Goal: Task Accomplishment & Management: Manage account settings

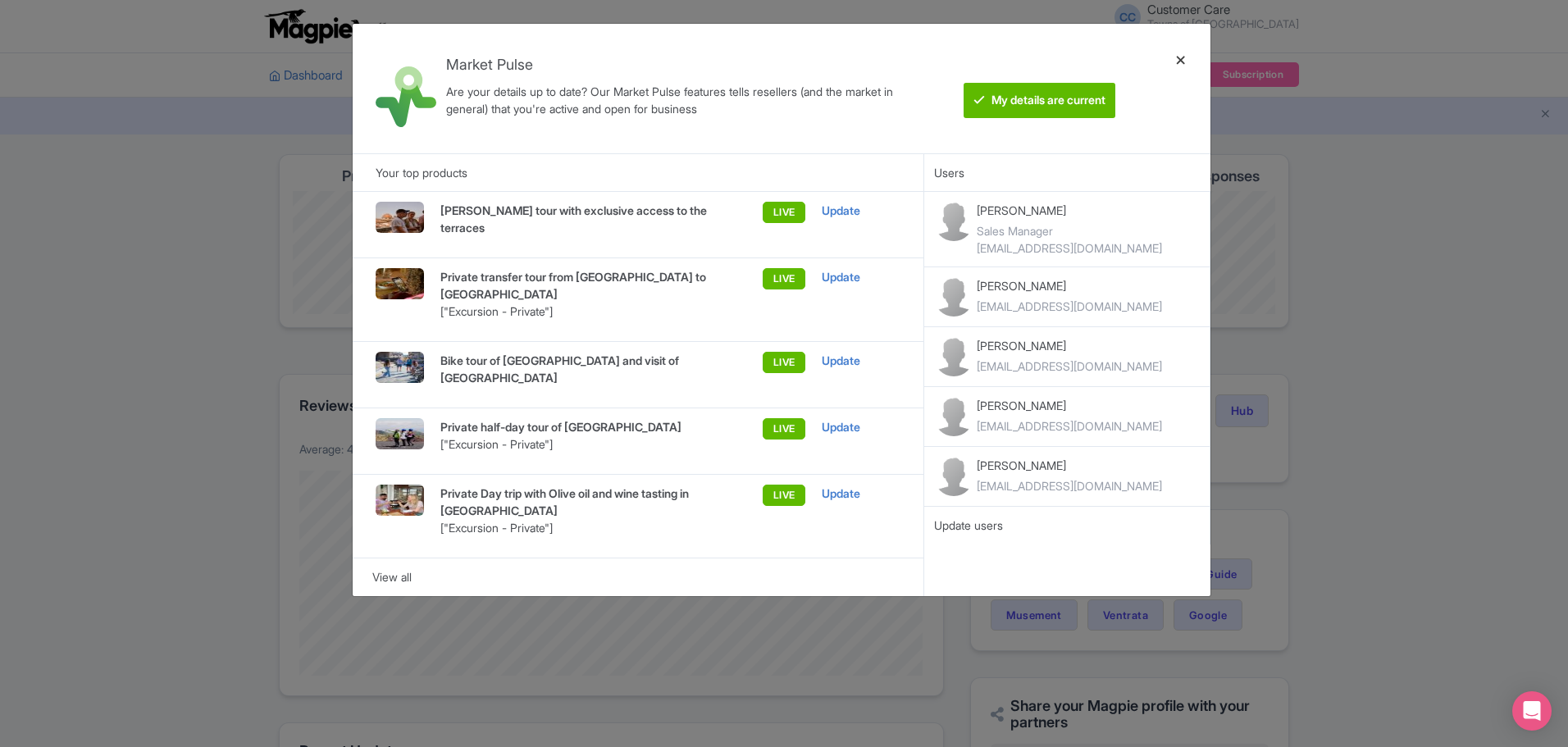
click at [1175, 57] on div at bounding box center [1181, 88] width 40 height 104
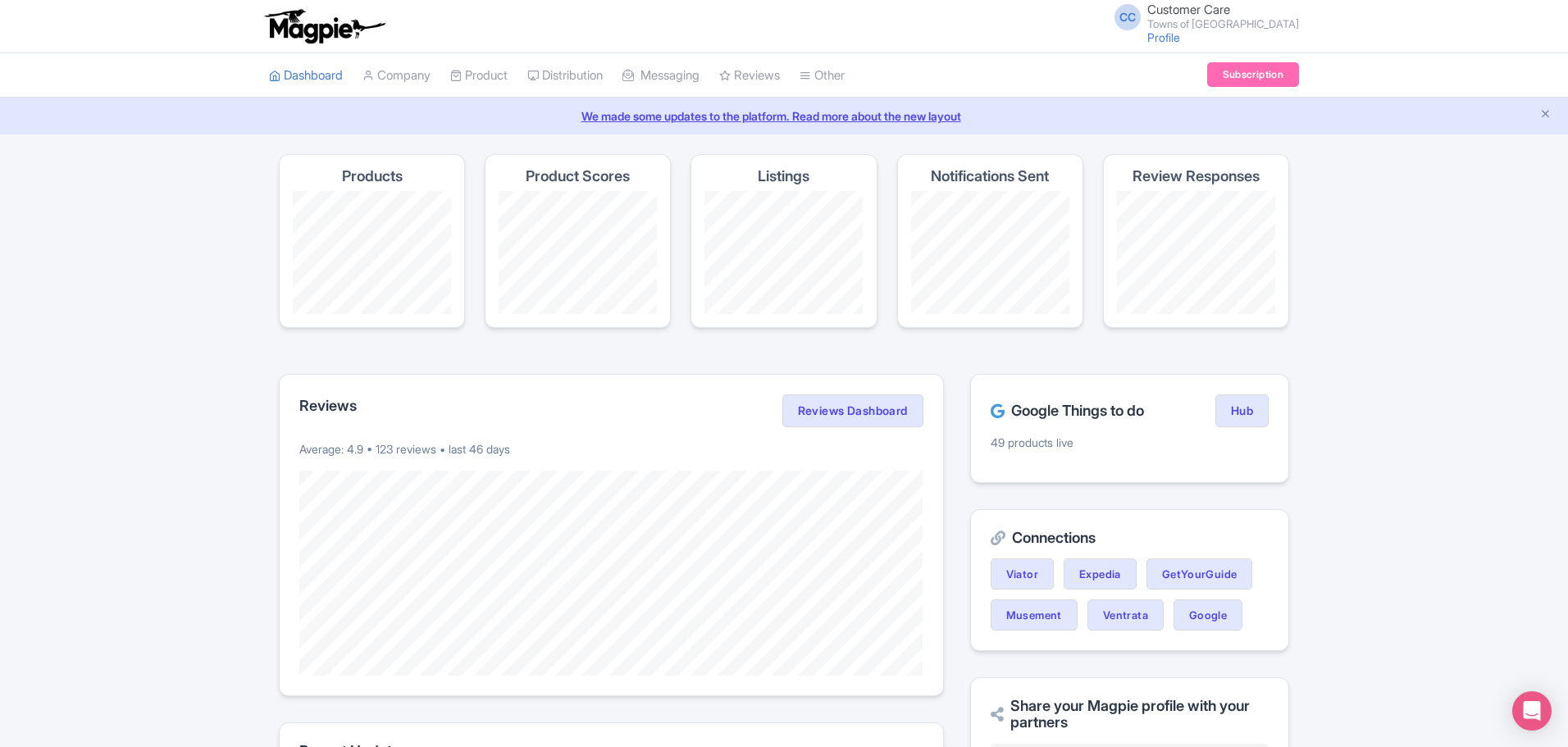
click at [1180, 60] on ul "Dashboard Company Product My Products Image Library Rate Sheets Distribution Ma…" at bounding box center [784, 75] width 1049 height 45
click at [790, 139] on link "Manage" at bounding box center [797, 142] width 156 height 25
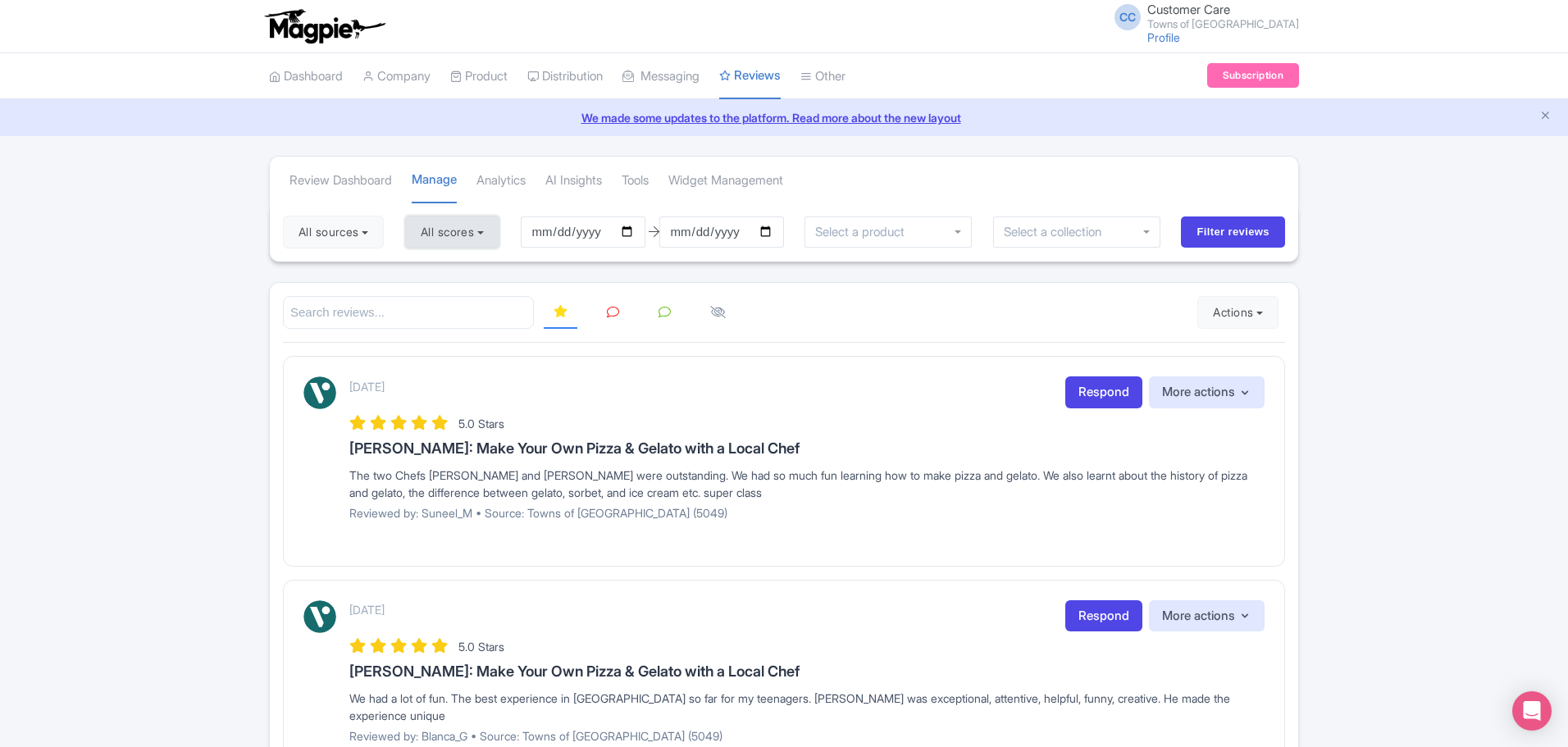
click at [432, 225] on button "All scores" at bounding box center [452, 232] width 94 height 33
click at [435, 293] on label "4 stars" at bounding box center [454, 296] width 37 height 19
click at [435, 293] on input "4 stars" at bounding box center [440, 291] width 11 height 11
checkbox input "false"
click at [435, 269] on label "5 stars" at bounding box center [454, 271] width 37 height 19
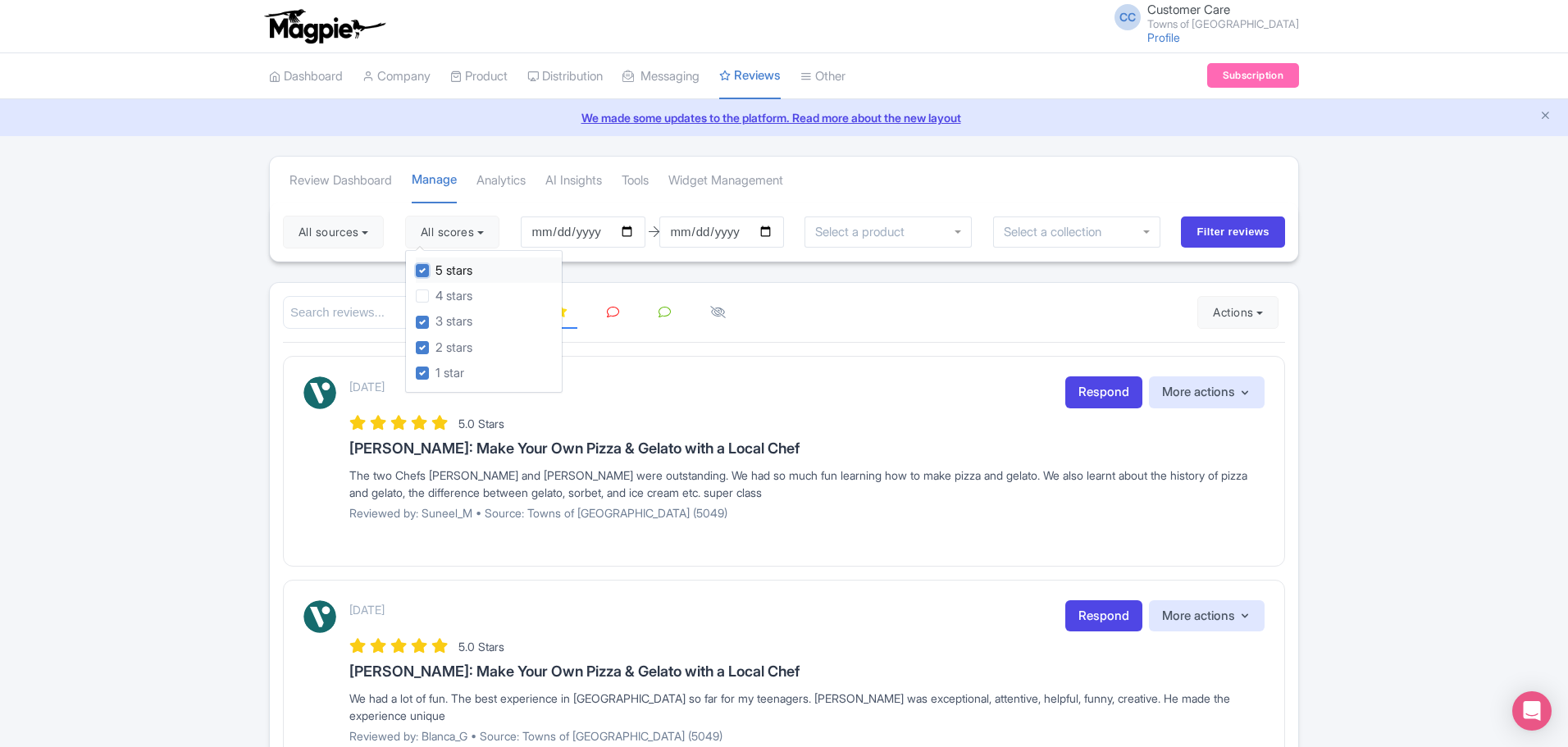
click at [435, 269] on input "5 stars" at bounding box center [440, 266] width 11 height 11
checkbox input "false"
click at [632, 233] on input "[DATE]" at bounding box center [583, 232] width 125 height 31
type input "[DATE]"
click at [686, 233] on input "[DATE]" at bounding box center [722, 232] width 125 height 31
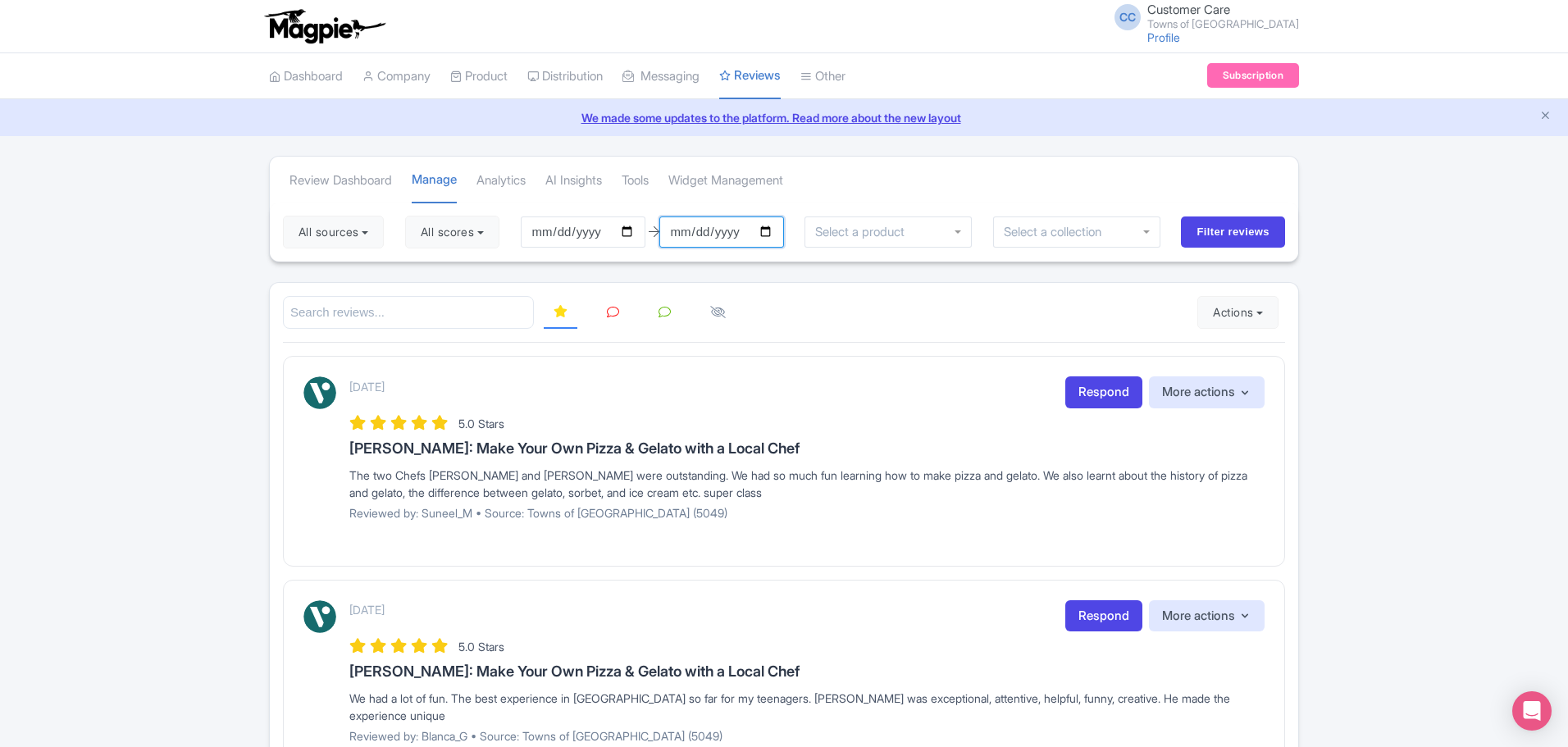
click at [771, 227] on input "[DATE]" at bounding box center [722, 232] width 125 height 31
click at [1236, 229] on input "Filter reviews" at bounding box center [1233, 232] width 104 height 31
